Goal: Information Seeking & Learning: Learn about a topic

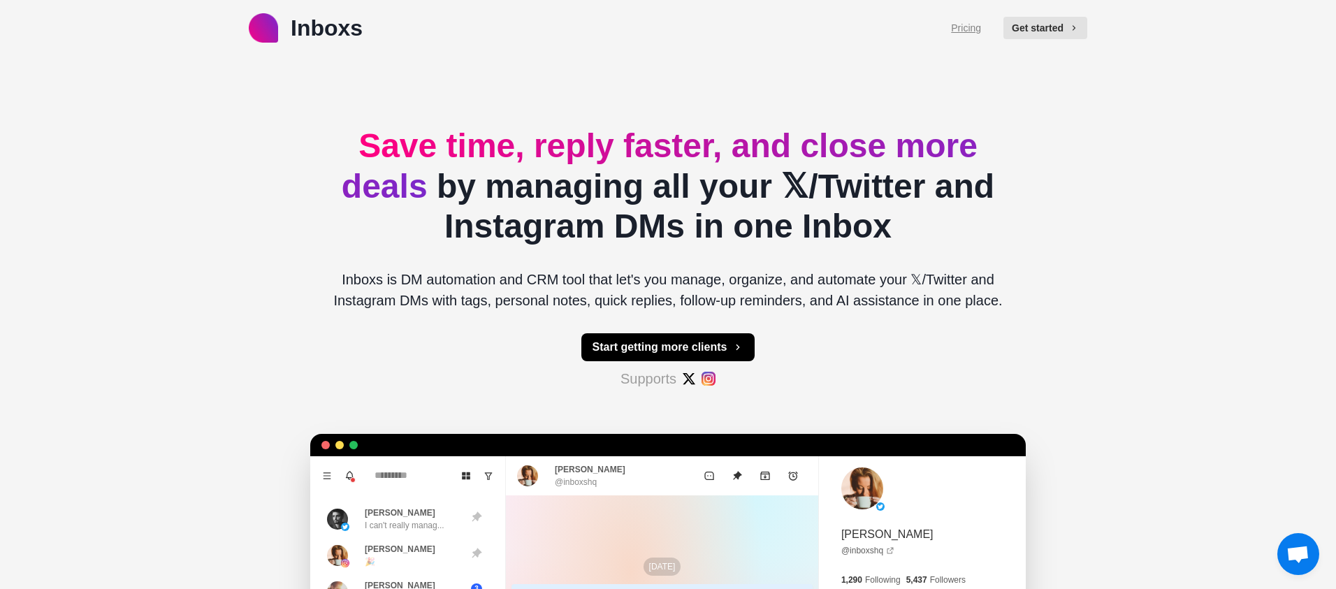
click at [968, 28] on link "Pricing" at bounding box center [966, 28] width 30 height 15
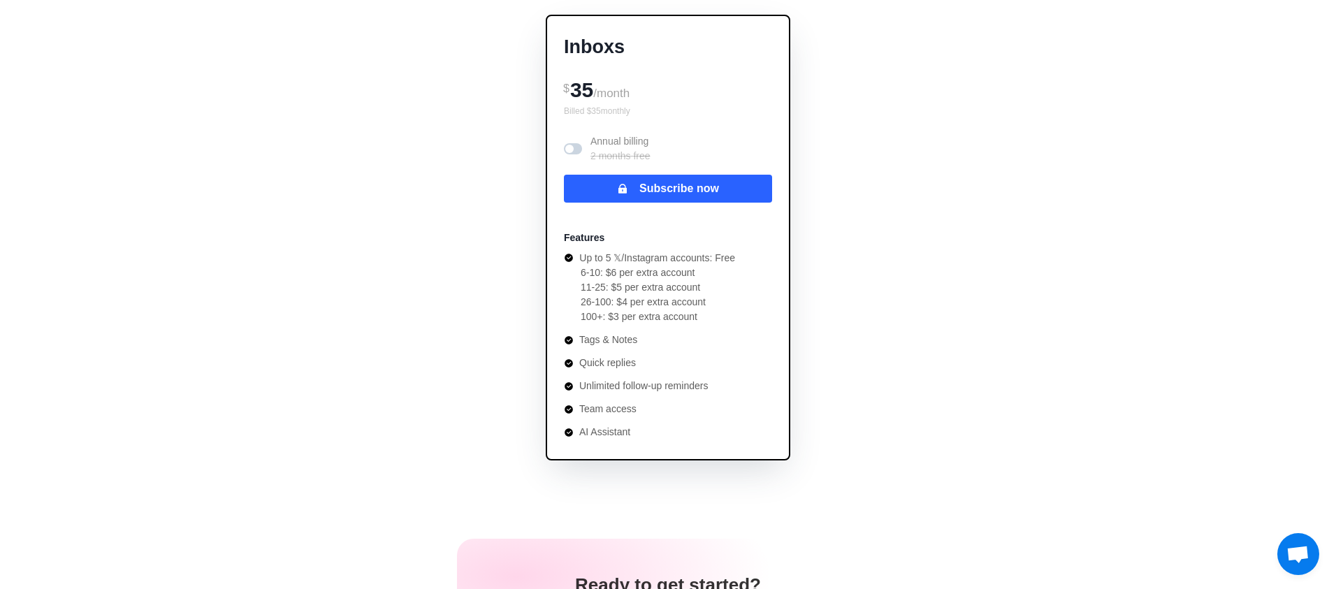
scroll to position [166, 0]
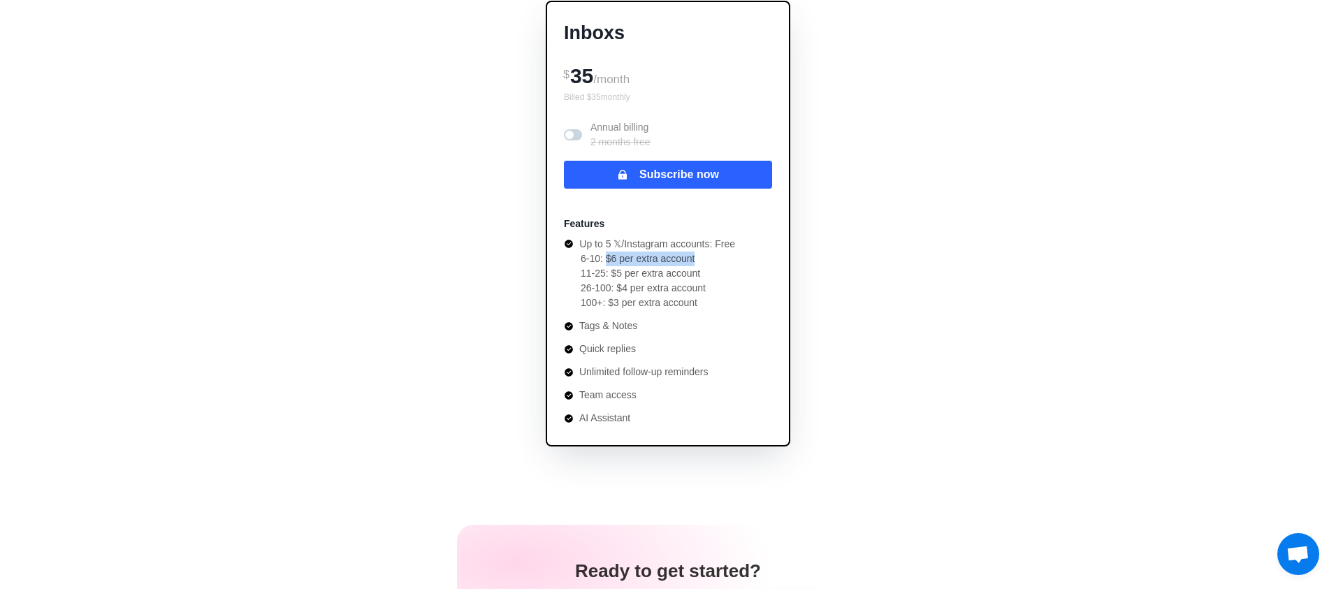
drag, startPoint x: 610, startPoint y: 260, endPoint x: 714, endPoint y: 258, distance: 104.1
click at [714, 258] on li "6-10: $6 per extra account" at bounding box center [658, 259] width 154 height 15
click at [657, 274] on li "11-25: $5 per extra account" at bounding box center [658, 273] width 154 height 15
drag, startPoint x: 653, startPoint y: 289, endPoint x: 678, endPoint y: 291, distance: 24.6
click at [679, 289] on li "26-100: $4 per extra account" at bounding box center [658, 288] width 154 height 15
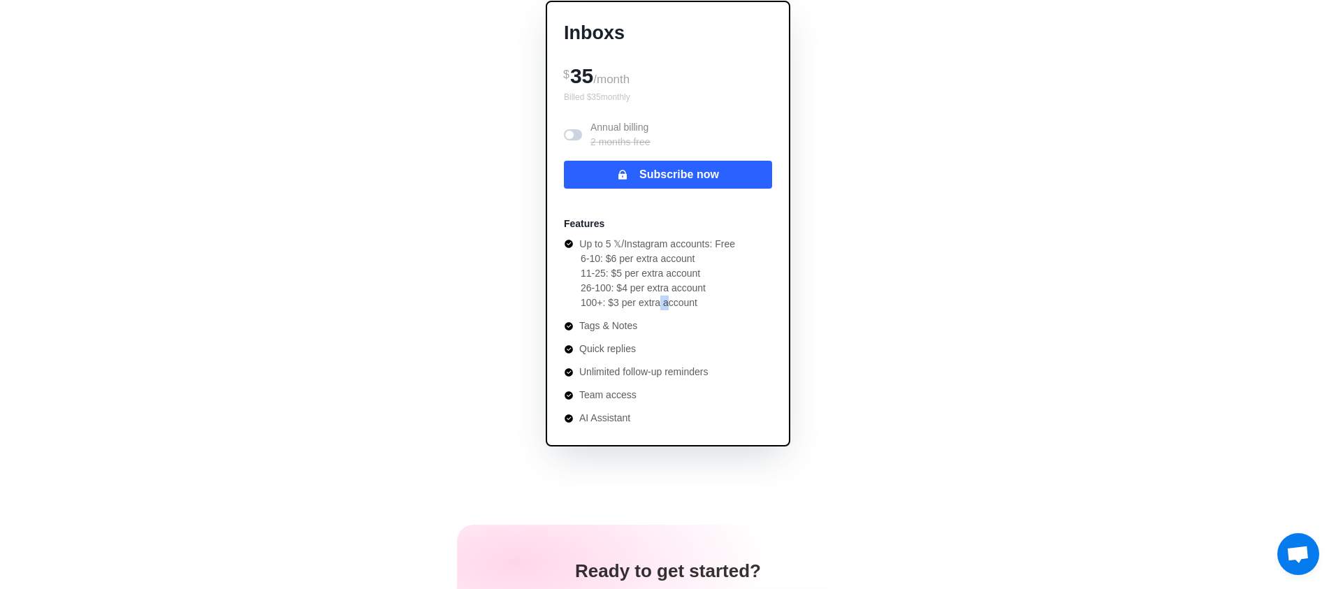
drag, startPoint x: 662, startPoint y: 301, endPoint x: 683, endPoint y: 312, distance: 24.7
click at [679, 302] on li "100+: $3 per extra account" at bounding box center [658, 303] width 154 height 15
